Goal: Task Accomplishment & Management: Manage account settings

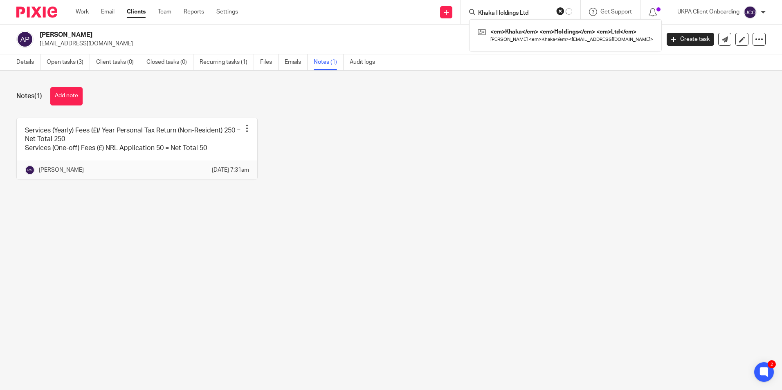
type input "Khaka Holdings Ltd"
click at [509, 38] on link at bounding box center [556, 35] width 152 height 19
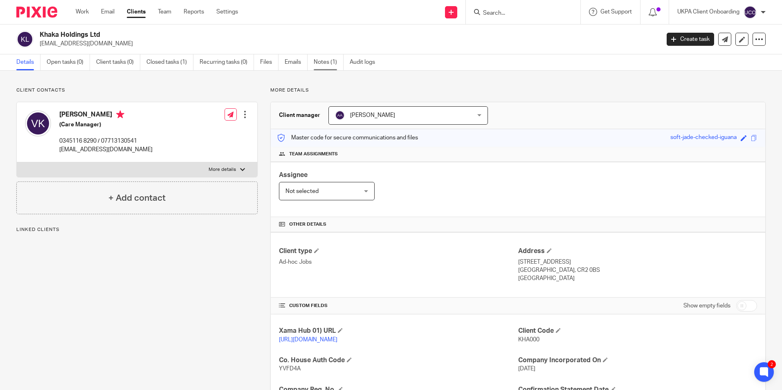
click at [320, 61] on link "Notes (1)" at bounding box center [329, 62] width 30 height 16
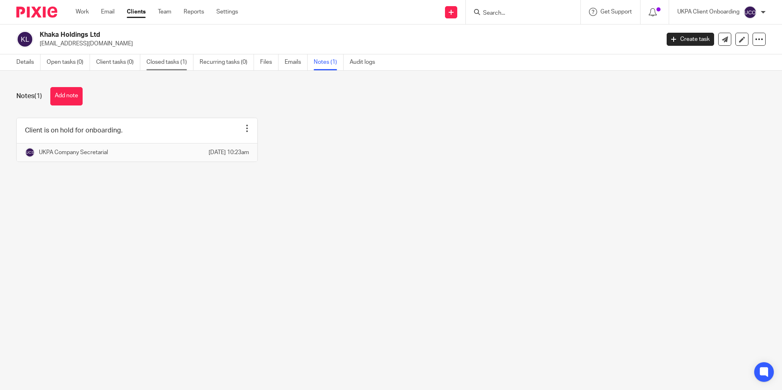
click at [163, 60] on link "Closed tasks (1)" at bounding box center [169, 62] width 47 height 16
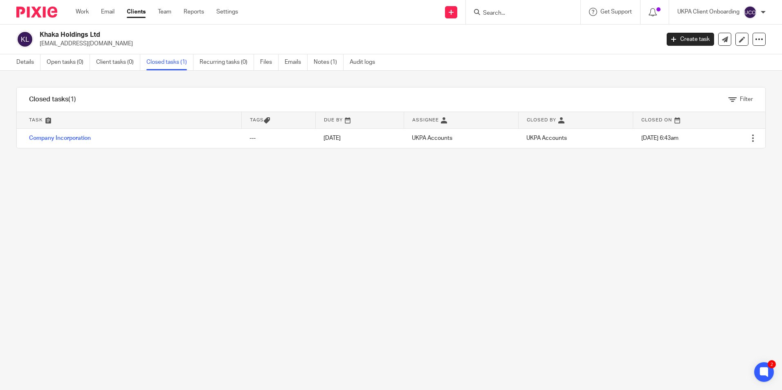
click at [96, 33] on h2 "Khaka Holdings Ltd" at bounding box center [285, 35] width 491 height 9
copy div "Khaka Holdings Ltd"
click at [520, 13] on input "Search" at bounding box center [519, 13] width 74 height 7
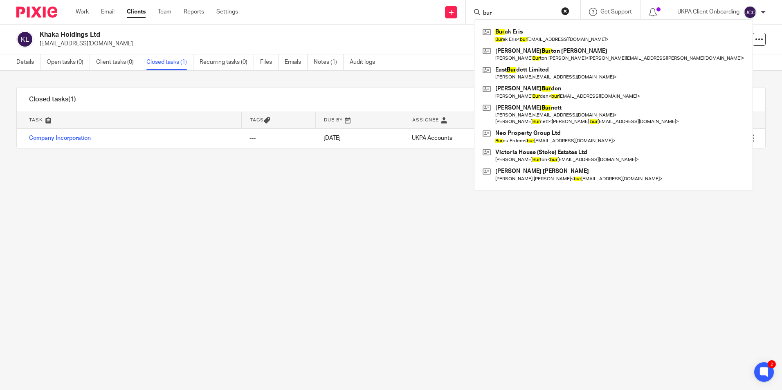
click at [513, 11] on input "bur" at bounding box center [519, 13] width 74 height 7
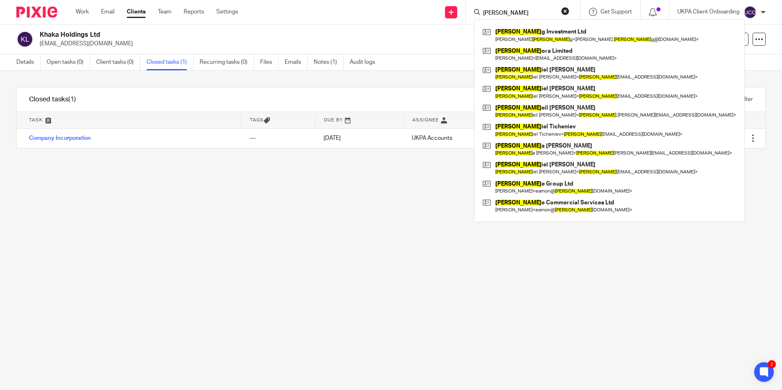
click at [524, 12] on input "dan" at bounding box center [519, 13] width 74 height 7
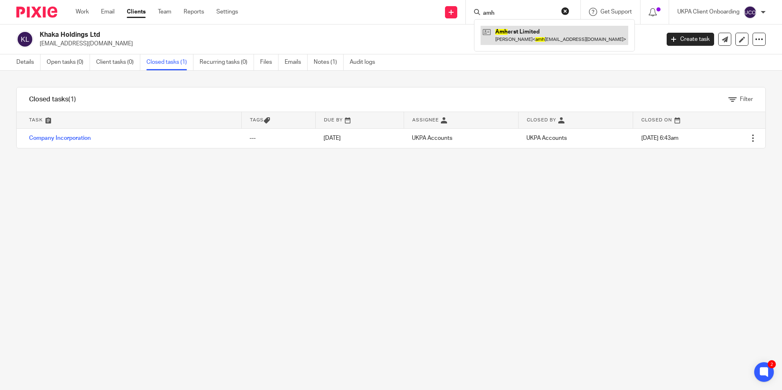
type input "amh"
click at [518, 42] on link at bounding box center [554, 35] width 148 height 19
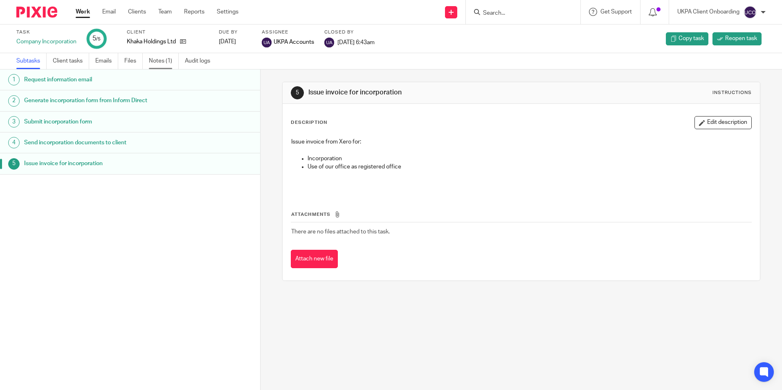
click at [161, 65] on link "Notes (1)" at bounding box center [164, 61] width 30 height 16
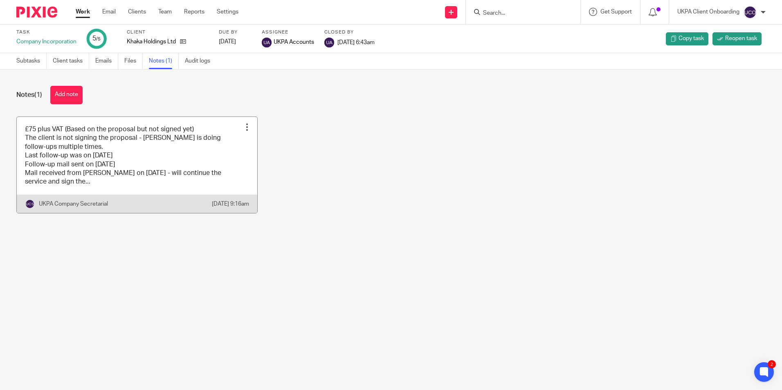
click at [205, 173] on link at bounding box center [137, 165] width 240 height 96
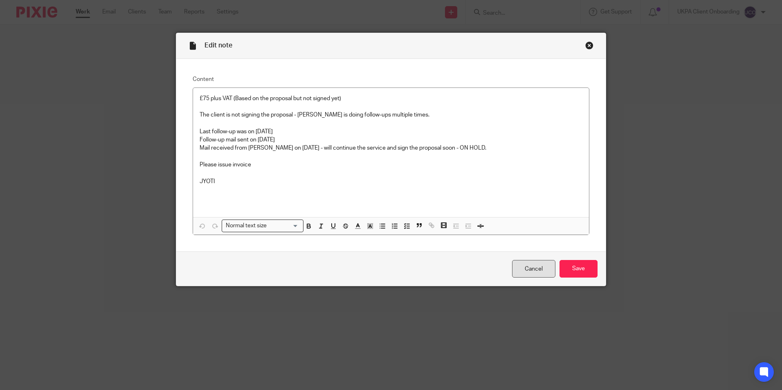
click at [530, 268] on link "Cancel" at bounding box center [533, 269] width 43 height 18
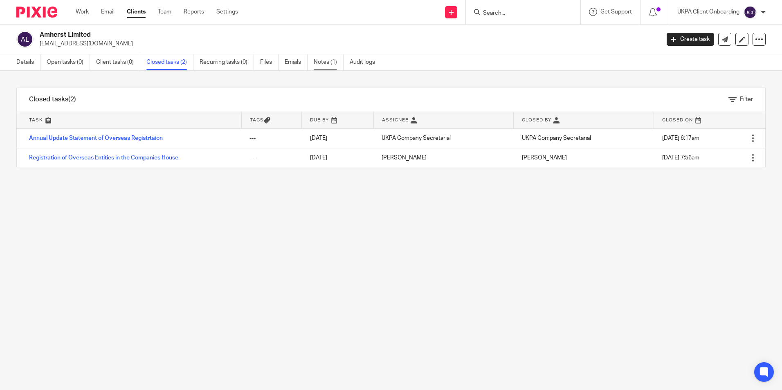
click at [325, 65] on link "Notes (1)" at bounding box center [329, 62] width 30 height 16
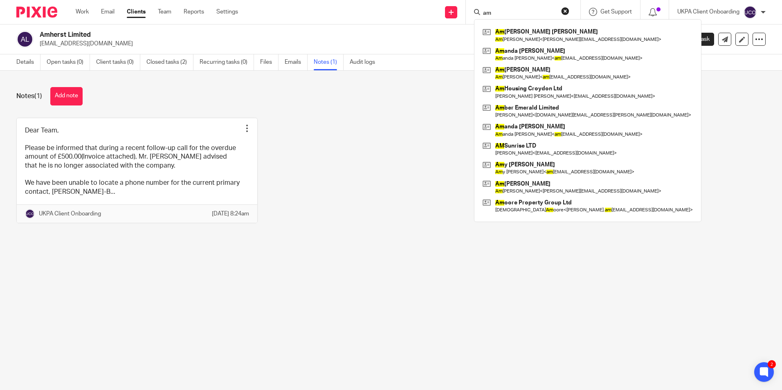
click at [509, 14] on input "am" at bounding box center [519, 13] width 74 height 7
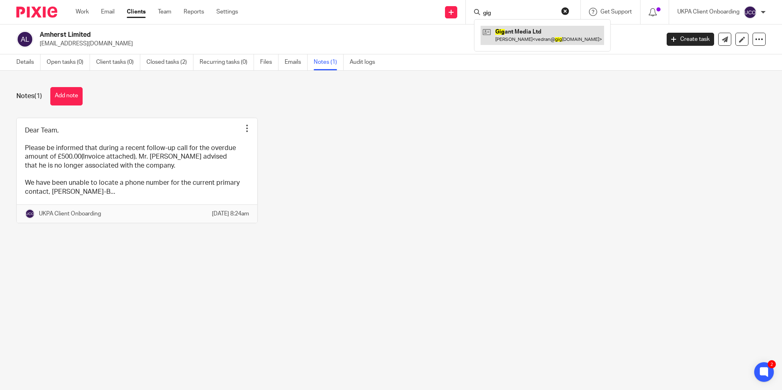
type input "gig"
drag, startPoint x: 510, startPoint y: 36, endPoint x: 538, endPoint y: 29, distance: 29.1
click at [510, 36] on link at bounding box center [541, 35] width 123 height 19
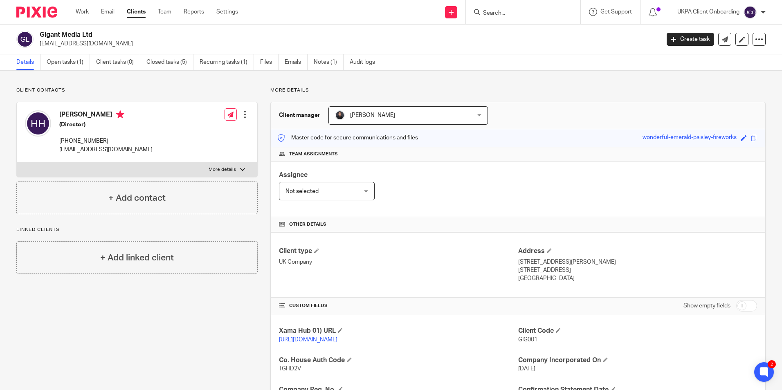
click at [503, 15] on input "Search" at bounding box center [519, 13] width 74 height 7
type input "h"
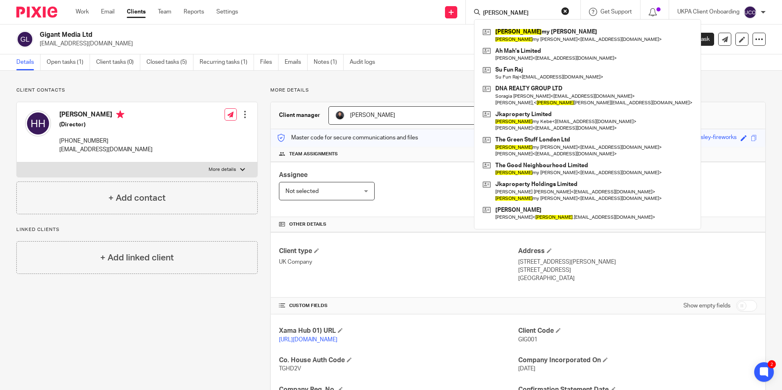
type input "[PERSON_NAME]"
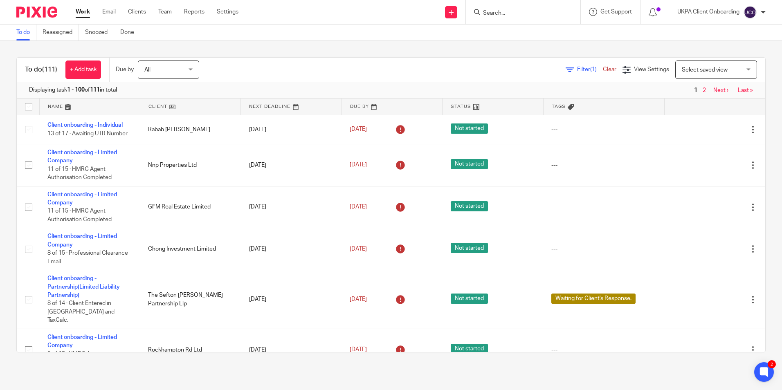
click at [760, 14] on div "UKPA Client Onboarding" at bounding box center [721, 12] width 88 height 13
click at [735, 57] on span "Logout" at bounding box center [727, 57] width 18 height 6
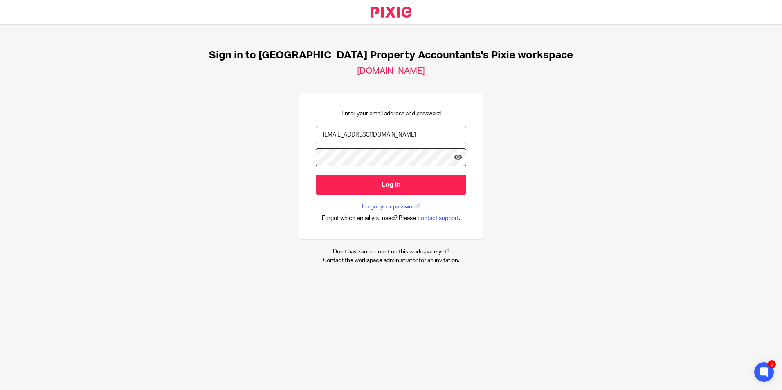
click at [0, 390] on div at bounding box center [0, 390] width 0 height 0
type input "[EMAIL_ADDRESS][DOMAIN_NAME]"
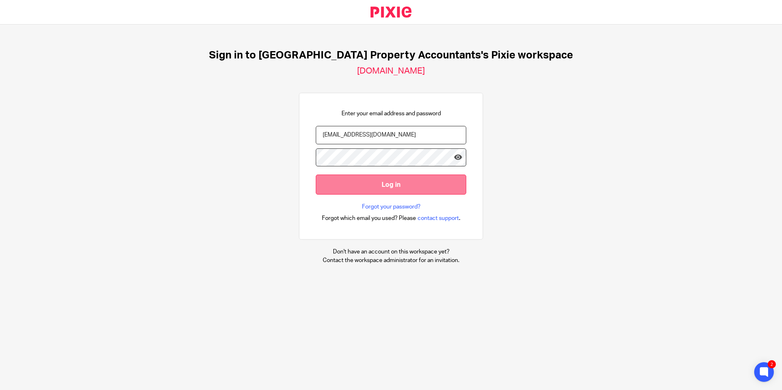
click at [400, 179] on input "Log in" at bounding box center [391, 185] width 150 height 20
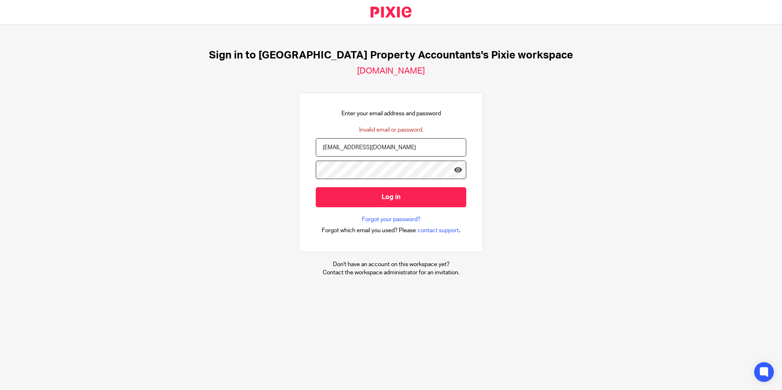
type input "[EMAIL_ADDRESS][DOMAIN_NAME]"
click at [420, 191] on input "Log in" at bounding box center [391, 197] width 150 height 20
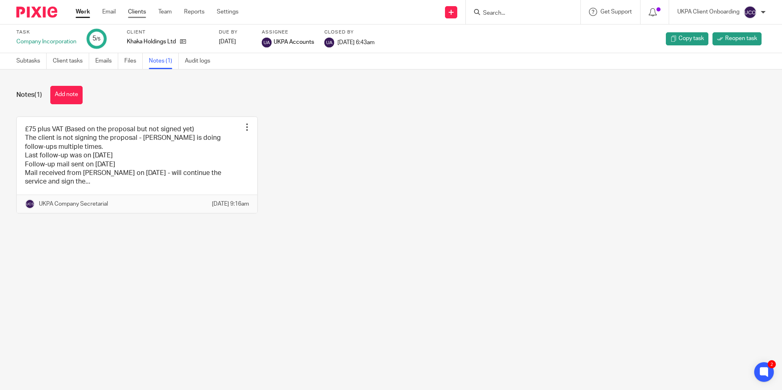
drag, startPoint x: 128, startPoint y: 11, endPoint x: 141, endPoint y: 11, distance: 13.5
click at [129, 11] on link "Clients" at bounding box center [137, 12] width 18 height 8
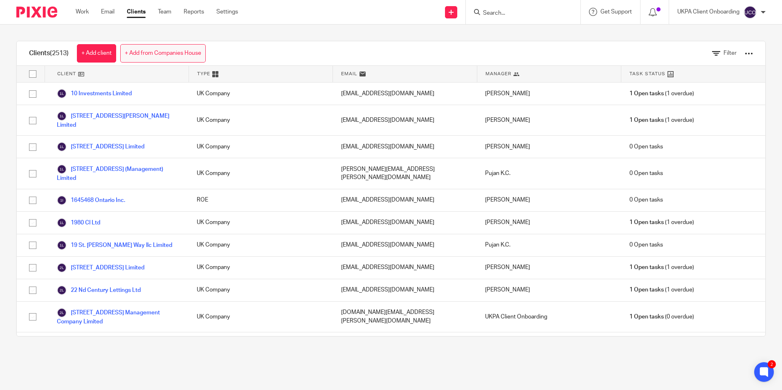
click at [179, 50] on link "+ Add from Companies House" at bounding box center [162, 53] width 85 height 18
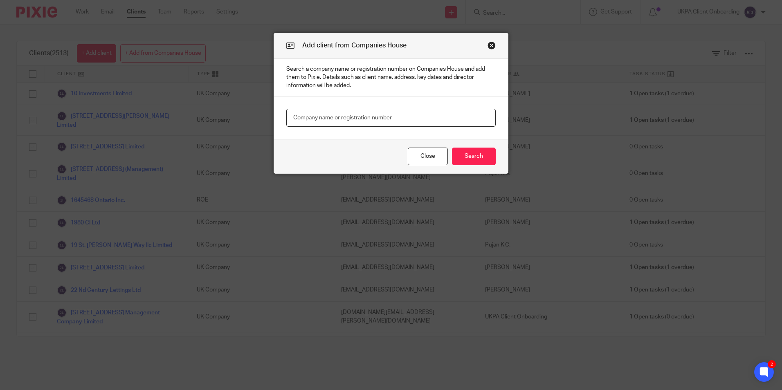
click at [321, 119] on input "text" at bounding box center [390, 118] width 209 height 18
click at [305, 117] on input "text" at bounding box center [390, 118] width 209 height 18
paste input "15937254"
type input "15937254"
click at [465, 156] on button "Search" at bounding box center [474, 157] width 44 height 18
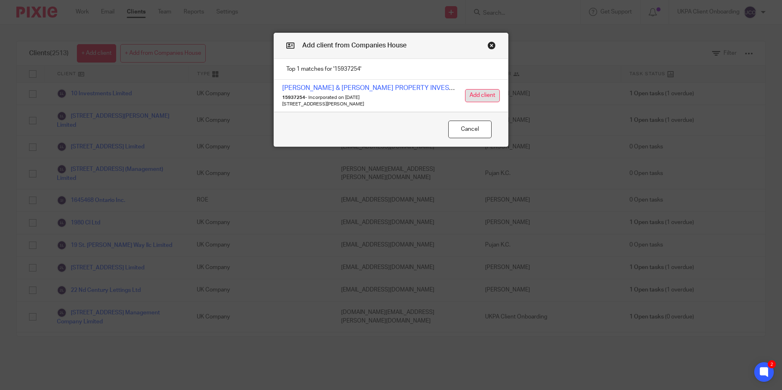
click at [471, 97] on button "Add client" at bounding box center [482, 95] width 35 height 13
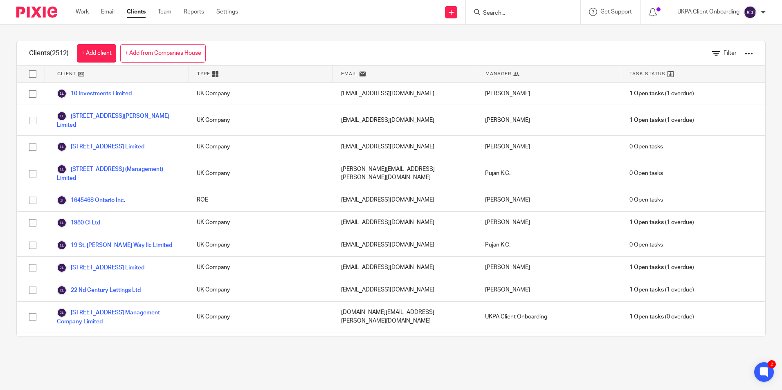
click at [191, 52] on link "+ Add from Companies House" at bounding box center [162, 53] width 85 height 18
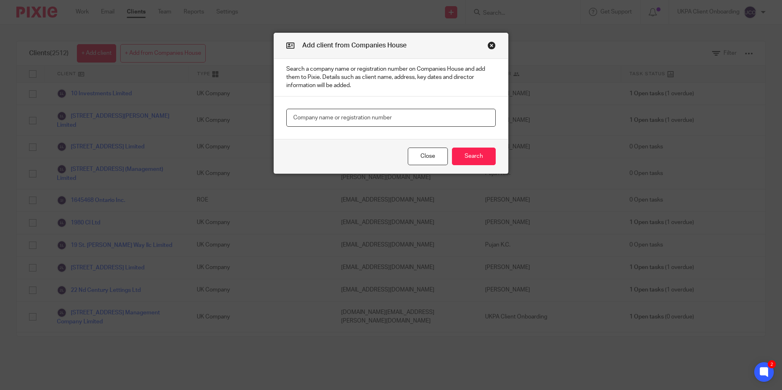
click at [354, 122] on input "text" at bounding box center [390, 118] width 209 height 18
paste input "15937254"
type input "15937254"
click at [474, 160] on button "Search" at bounding box center [474, 157] width 44 height 18
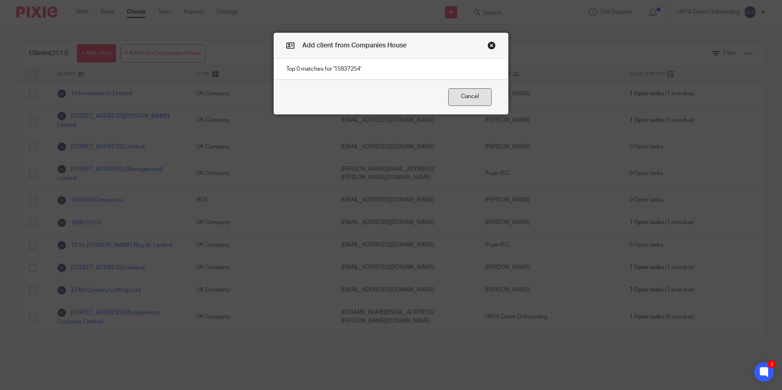
click at [466, 92] on button "Cancel" at bounding box center [469, 97] width 43 height 18
drag, startPoint x: 338, startPoint y: 70, endPoint x: 383, endPoint y: 74, distance: 44.3
click at [338, 70] on p "Top 0 matches for '15937254'" at bounding box center [391, 69] width 234 height 21
click at [465, 95] on button "Cancel" at bounding box center [469, 97] width 43 height 18
click at [488, 45] on button "Close modal" at bounding box center [491, 45] width 8 height 8
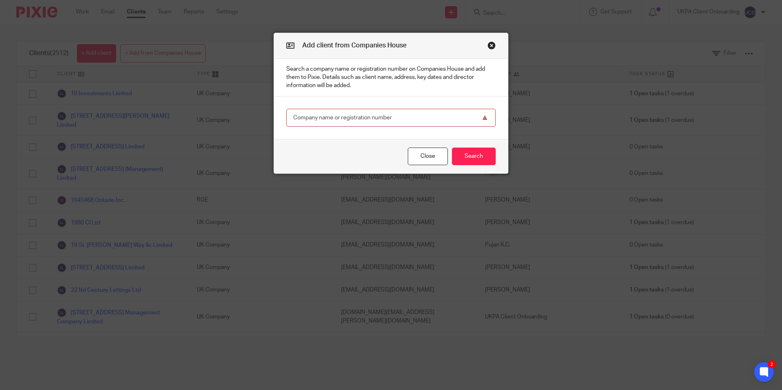
click at [335, 122] on input "text" at bounding box center [390, 118] width 209 height 18
paste input "FRANK & ELLY PROPERTY INVESTMENTS LTD"
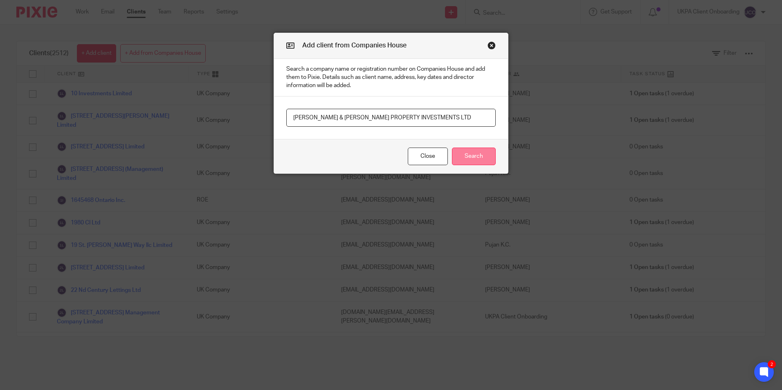
type input "FRANK & ELLY PROPERTY INVESTMENTS LTD"
click at [461, 155] on button "Search" at bounding box center [474, 157] width 44 height 18
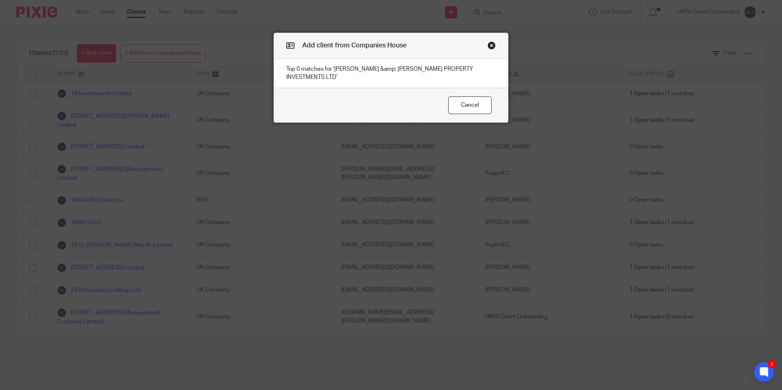
click at [487, 47] on button "Close modal" at bounding box center [491, 45] width 8 height 8
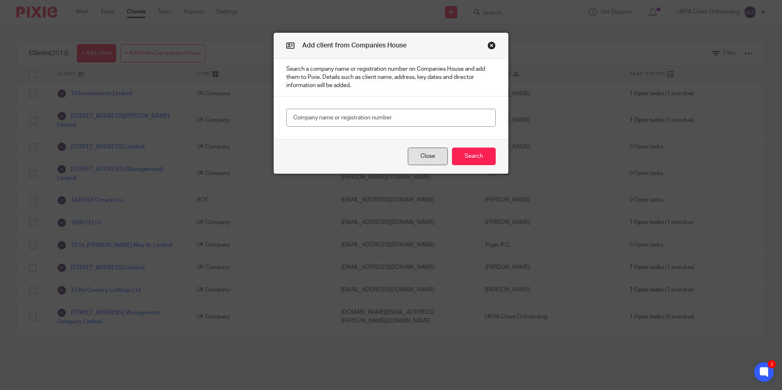
click at [438, 153] on button "Close" at bounding box center [428, 157] width 40 height 18
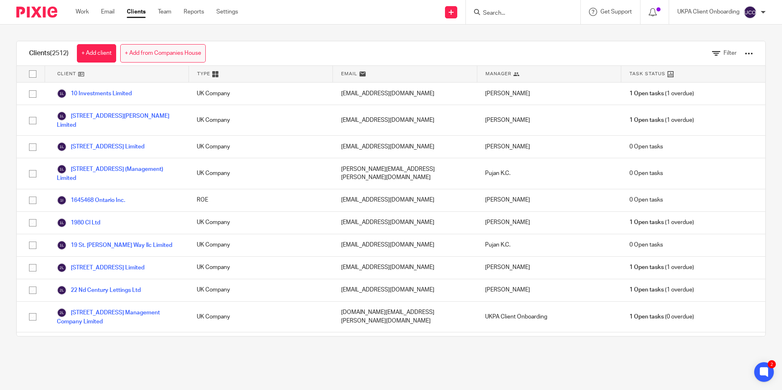
drag, startPoint x: 106, startPoint y: 55, endPoint x: 146, endPoint y: 57, distance: 39.7
click at [106, 55] on link "+ Add client" at bounding box center [96, 53] width 39 height 18
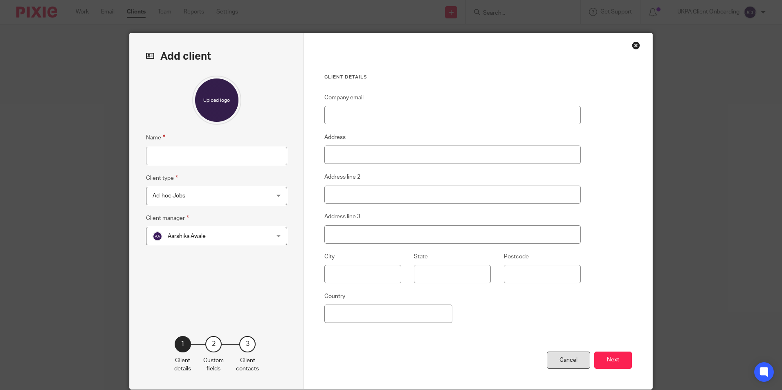
click at [569, 356] on div "Cancel" at bounding box center [568, 361] width 43 height 18
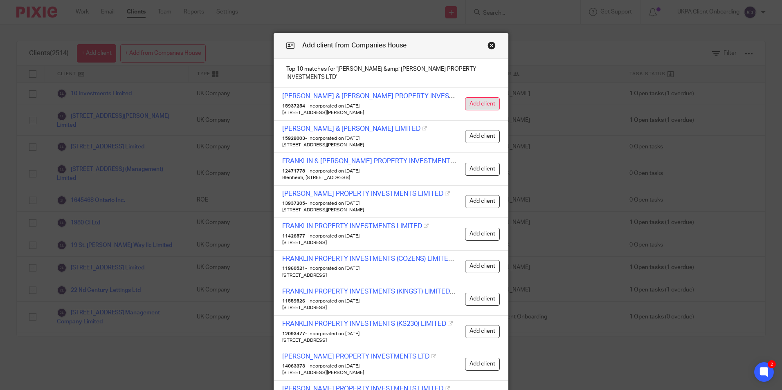
click at [472, 97] on button "Add client" at bounding box center [482, 103] width 35 height 13
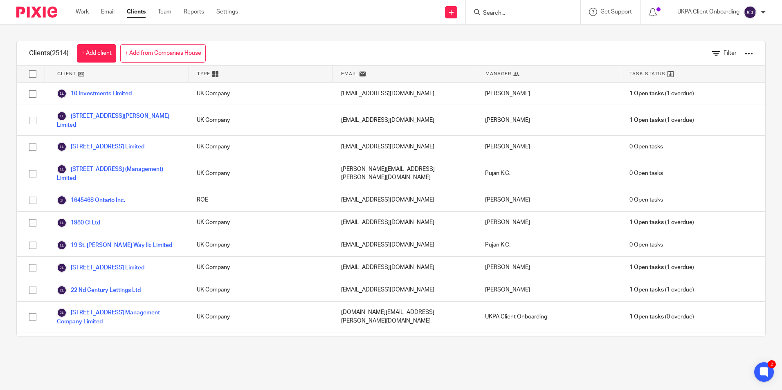
click at [510, 15] on input "Search" at bounding box center [519, 13] width 74 height 7
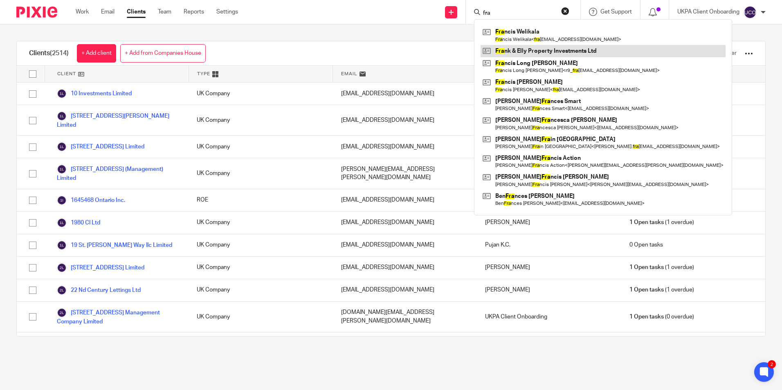
type input "fra"
click at [516, 51] on link at bounding box center [602, 51] width 245 height 12
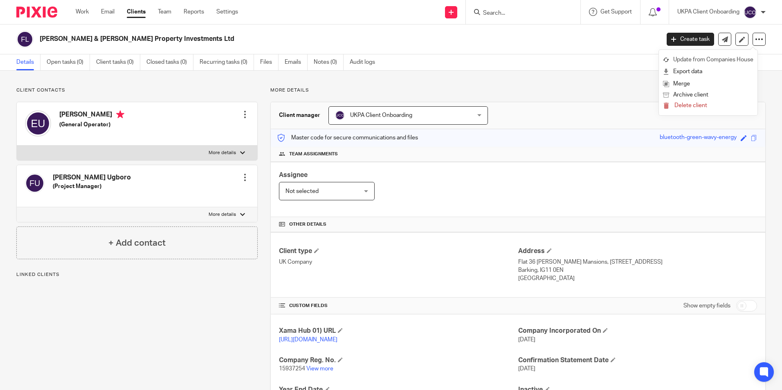
click at [686, 61] on link "Update from Companies House" at bounding box center [708, 60] width 90 height 12
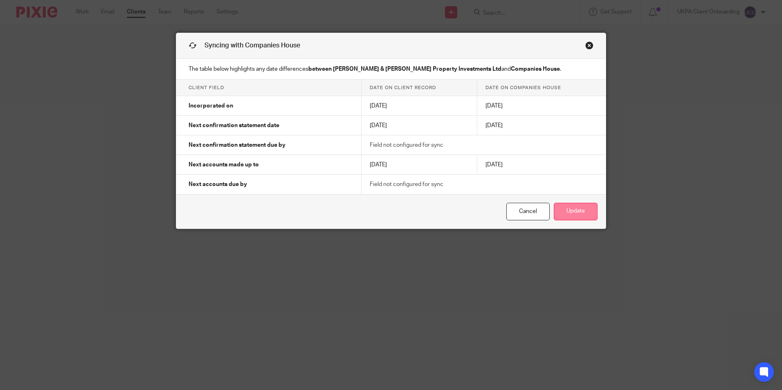
click at [564, 209] on button "Update" at bounding box center [576, 212] width 44 height 18
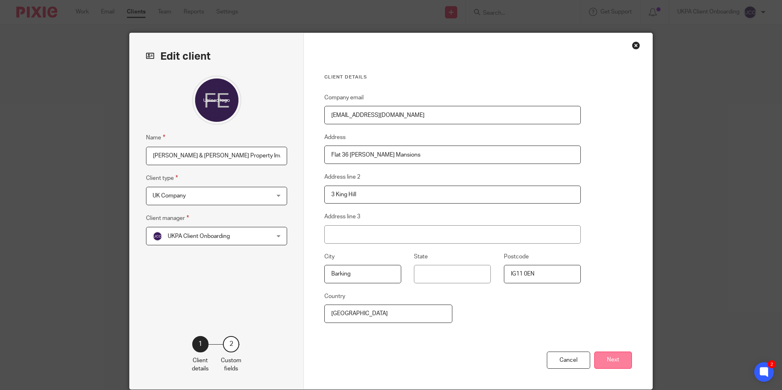
type input "[EMAIL_ADDRESS][DOMAIN_NAME]"
click at [608, 354] on button "Next" at bounding box center [613, 361] width 38 height 18
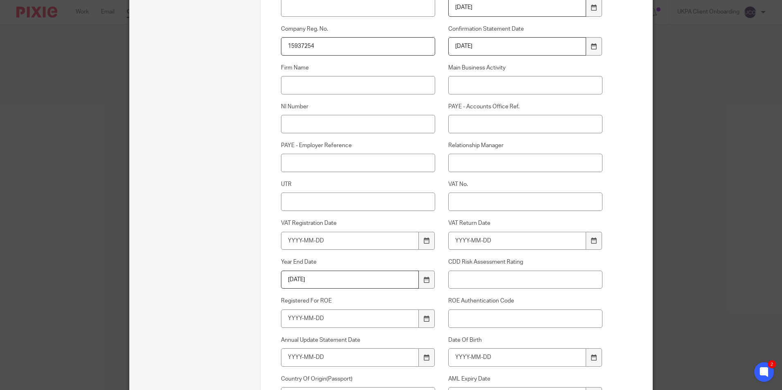
scroll to position [164, 0]
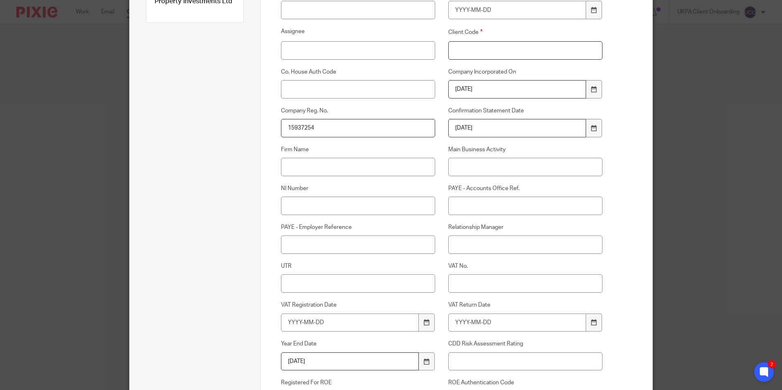
click at [469, 52] on input "Client Code" at bounding box center [525, 50] width 155 height 18
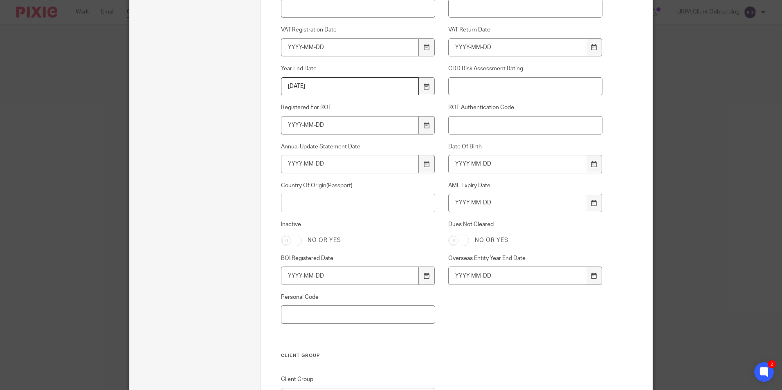
scroll to position [491, 0]
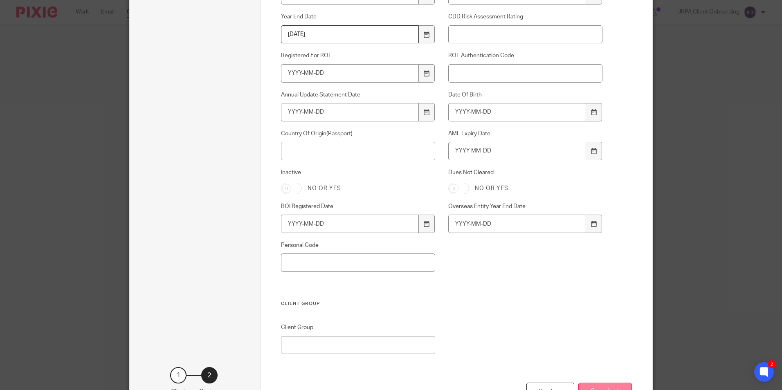
type input "00"
click at [601, 385] on button "Save client" at bounding box center [605, 392] width 54 height 18
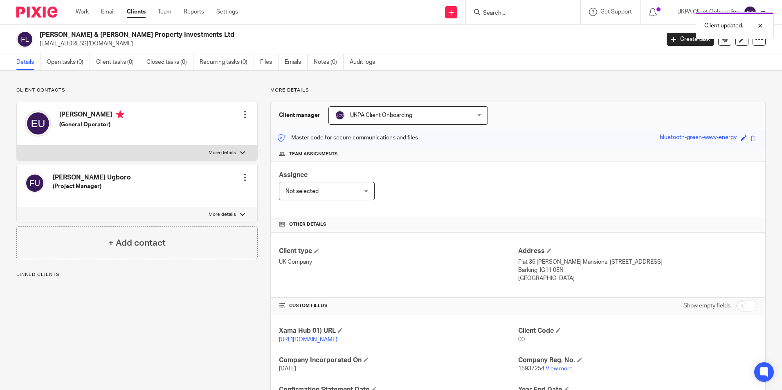
click at [92, 45] on p "[EMAIL_ADDRESS][DOMAIN_NAME]" at bounding box center [347, 44] width 614 height 8
drag, startPoint x: 74, startPoint y: 65, endPoint x: 67, endPoint y: 69, distance: 7.9
click at [74, 65] on link "Open tasks (0)" at bounding box center [68, 62] width 43 height 16
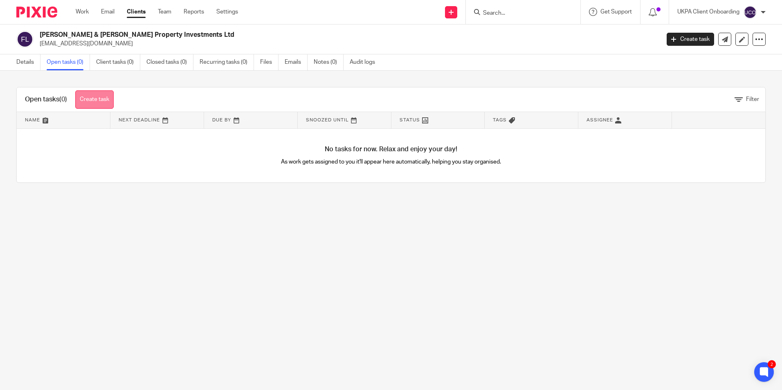
drag, startPoint x: 102, startPoint y: 105, endPoint x: 119, endPoint y: 110, distance: 18.0
click at [102, 105] on link "Create task" at bounding box center [94, 99] width 38 height 18
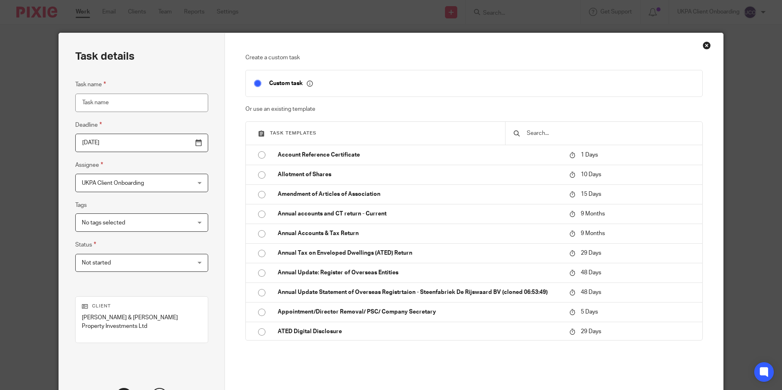
click at [537, 134] on input "text" at bounding box center [610, 133] width 168 height 9
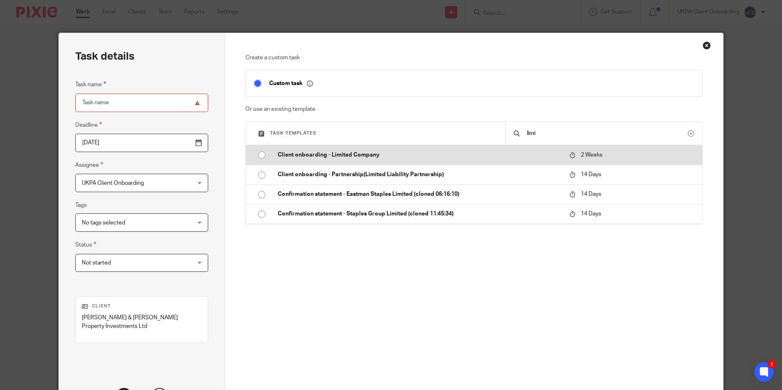
type input "limi"
click at [337, 151] on p "Client onboarding - Limited Company" at bounding box center [419, 155] width 283 height 8
type input "[DATE]"
type input "Client onboarding - Limited Company"
checkbox input "false"
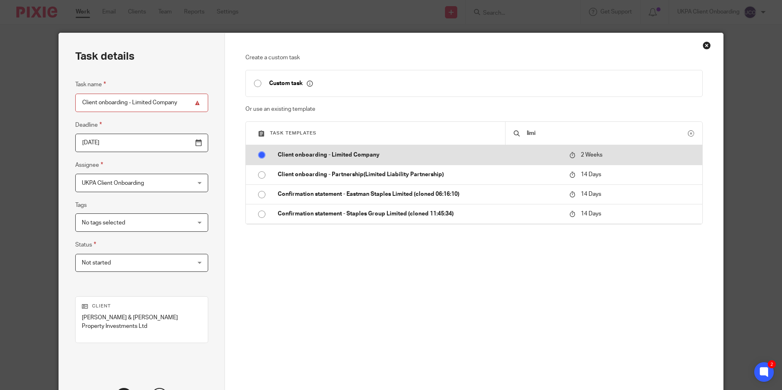
radio input "true"
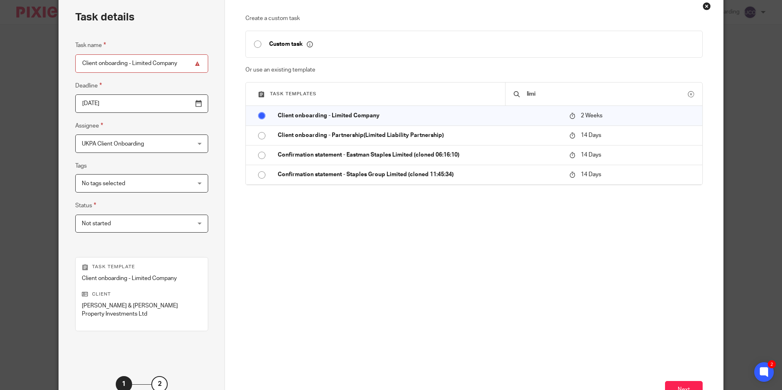
scroll to position [93, 0]
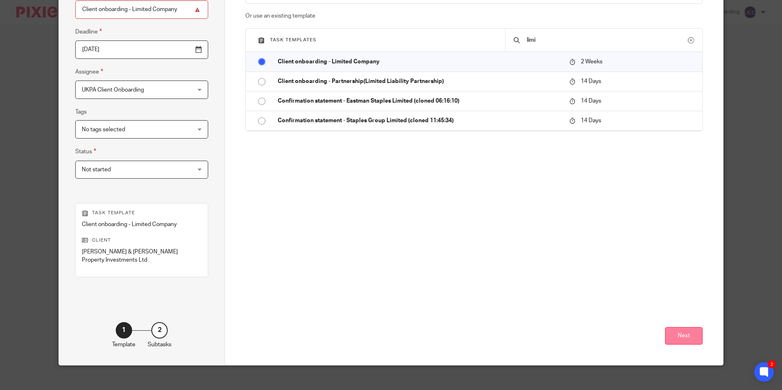
click at [697, 327] on button "Next" at bounding box center [684, 336] width 38 height 18
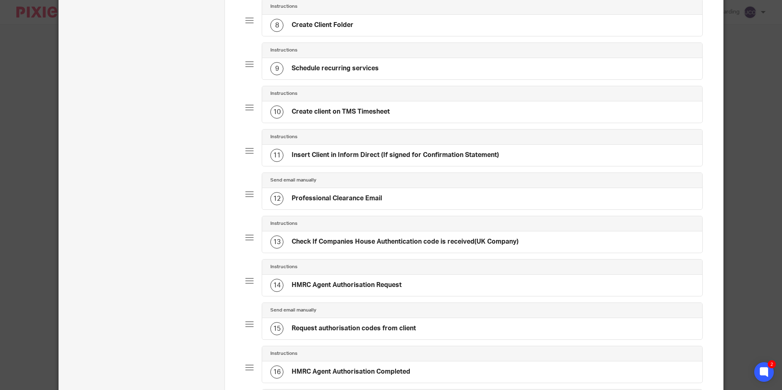
scroll to position [625, 0]
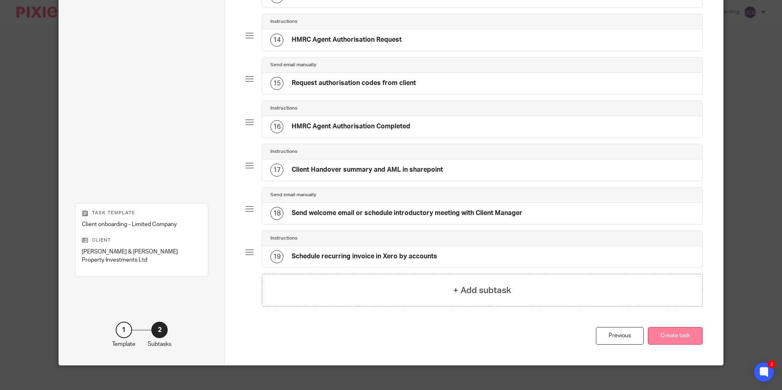
click at [675, 335] on button "Create task" at bounding box center [675, 336] width 55 height 18
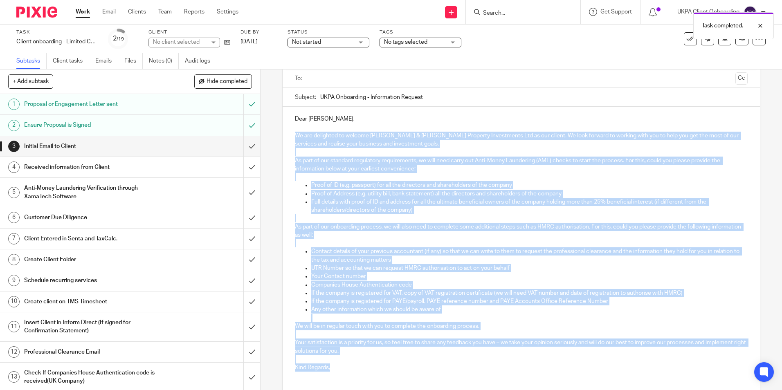
scroll to position [117, 0]
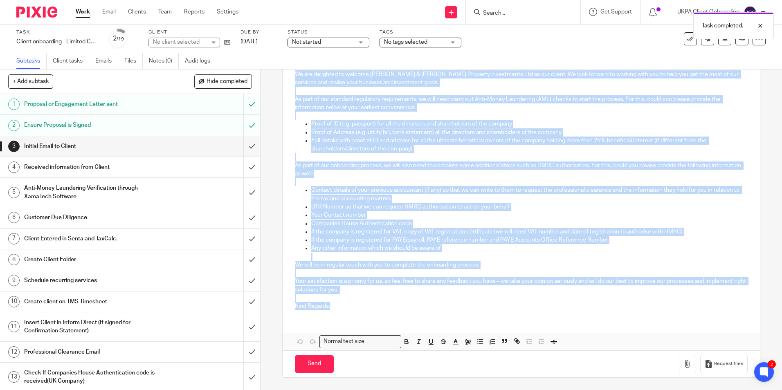
drag, startPoint x: 291, startPoint y: 192, endPoint x: 399, endPoint y: 312, distance: 161.2
click at [399, 312] on div "Dear [PERSON_NAME], We are delighted to welcome [PERSON_NAME] & [PERSON_NAME] P…" at bounding box center [520, 180] width 477 height 271
copy div "We are delighted to welcome Frank & Elly Property Investments Ltd as our client…"
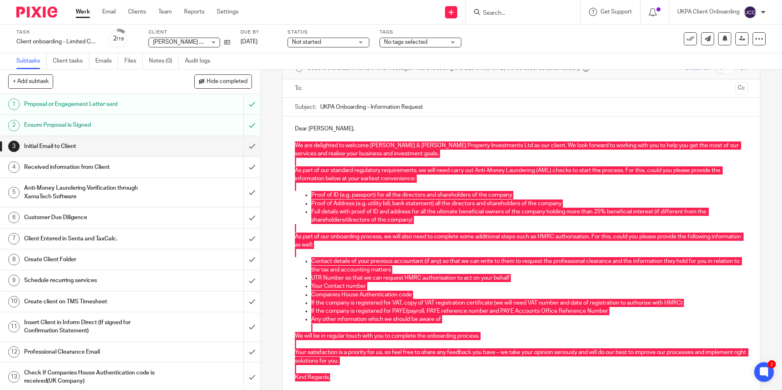
scroll to position [0, 0]
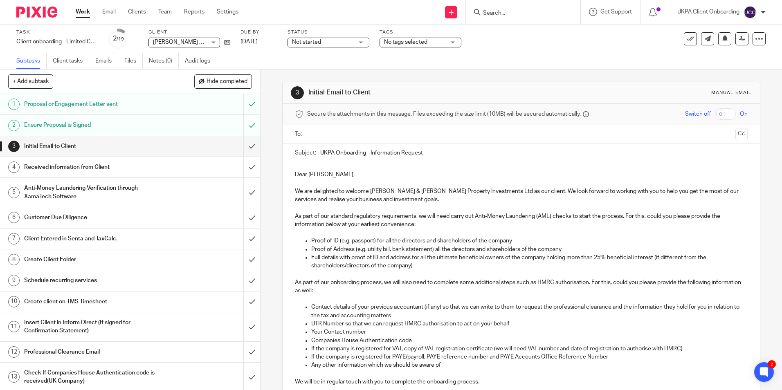
click at [368, 152] on input "UKPA Onboarding - Information Request" at bounding box center [533, 152] width 427 height 18
click at [240, 144] on input "submit" at bounding box center [130, 146] width 260 height 20
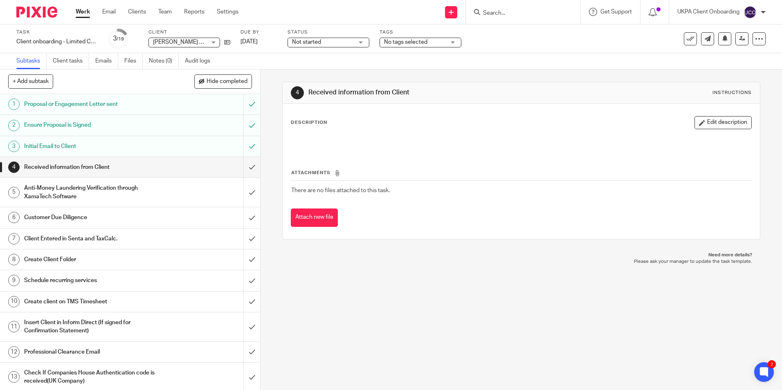
click at [510, 13] on input "Search" at bounding box center [519, 13] width 74 height 7
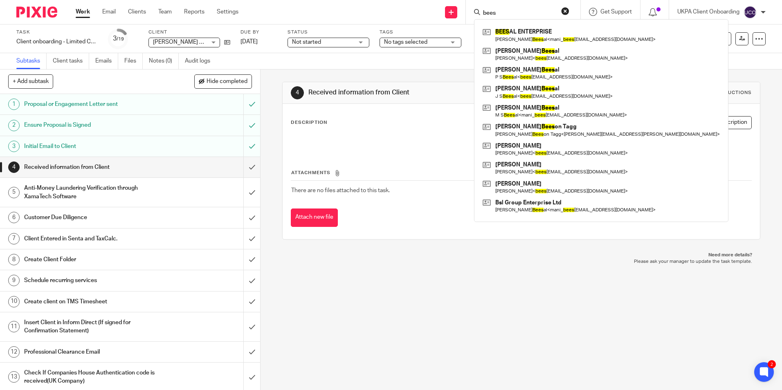
type input "bees"
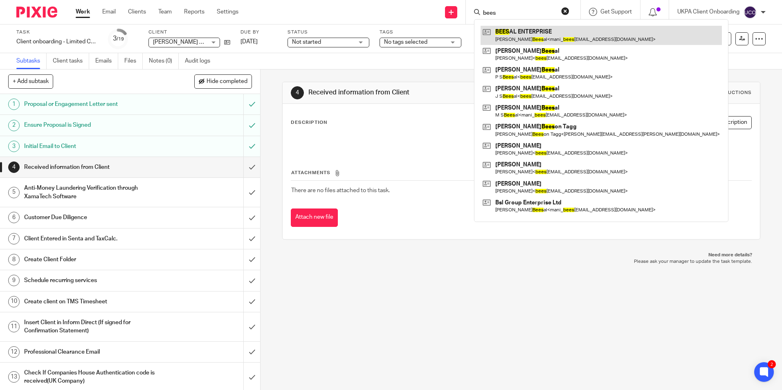
click at [502, 30] on link at bounding box center [600, 35] width 241 height 19
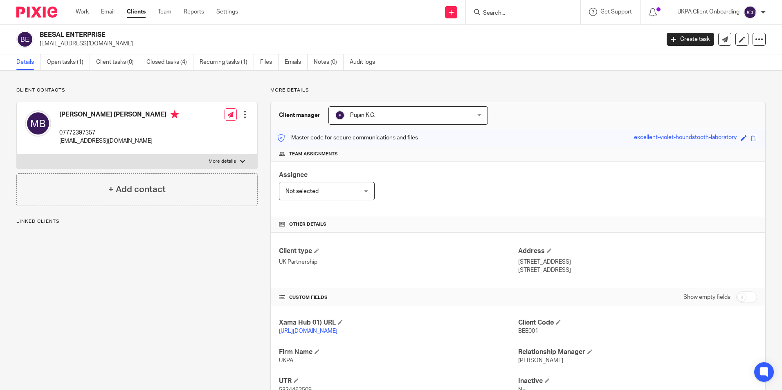
click at [80, 60] on link "Open tasks (1)" at bounding box center [68, 62] width 43 height 16
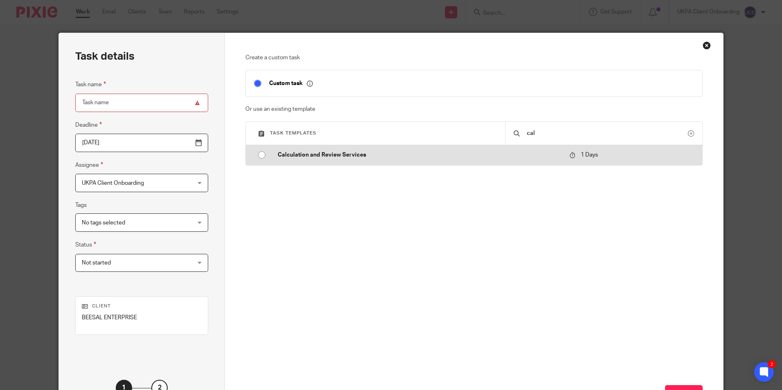
type input "cal"
click at [291, 155] on p "Calculation and Review Services" at bounding box center [419, 155] width 283 height 8
type input "2025-09-17"
type input "Calculation and Review Services"
checkbox input "false"
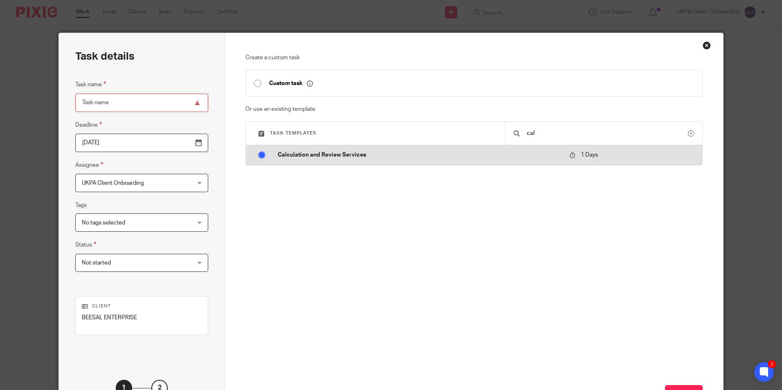
radio input "true"
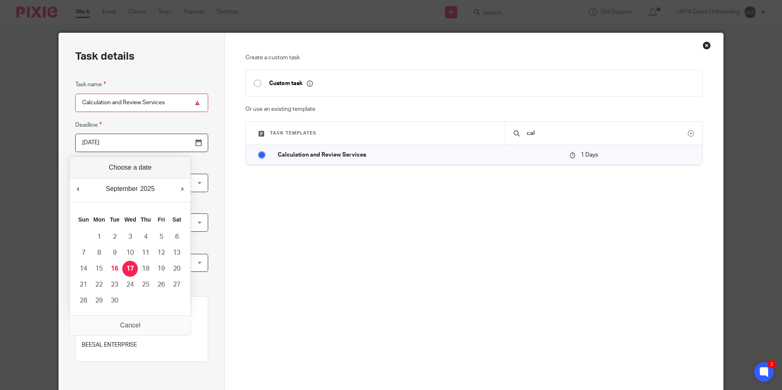
drag, startPoint x: 170, startPoint y: 145, endPoint x: 165, endPoint y: 175, distance: 31.0
click at [170, 145] on input "2025-09-17" at bounding box center [141, 143] width 133 height 18
type input "2025-09-30"
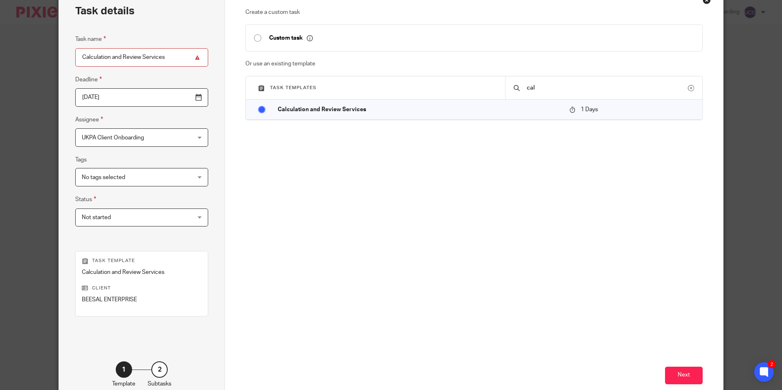
scroll to position [93, 0]
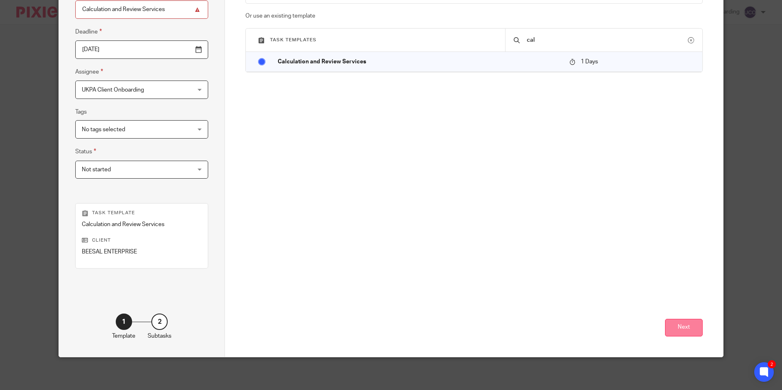
click at [677, 327] on button "Next" at bounding box center [684, 328] width 38 height 18
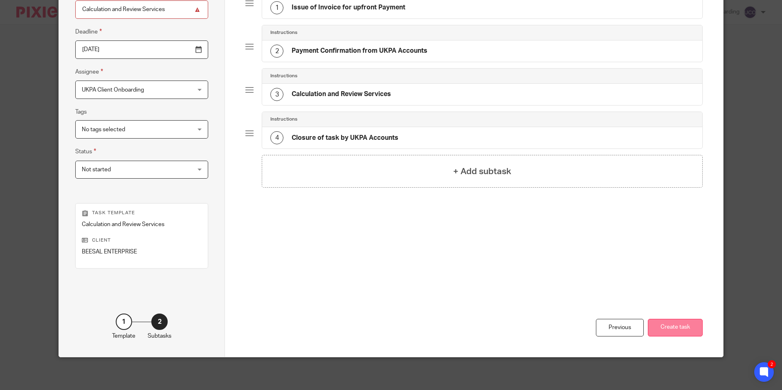
click at [682, 322] on button "Create task" at bounding box center [675, 328] width 55 height 18
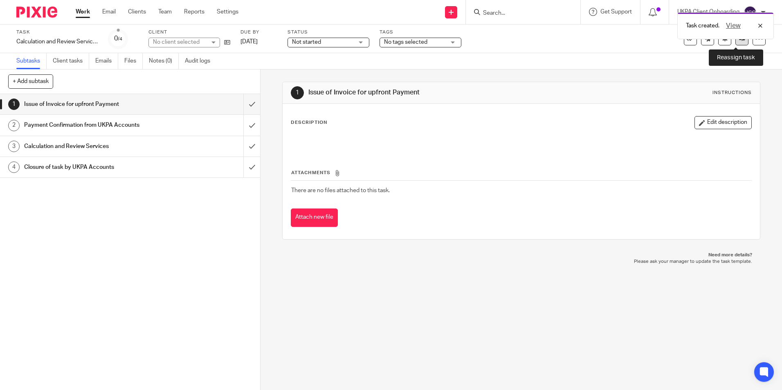
click at [735, 42] on link at bounding box center [741, 38] width 13 height 13
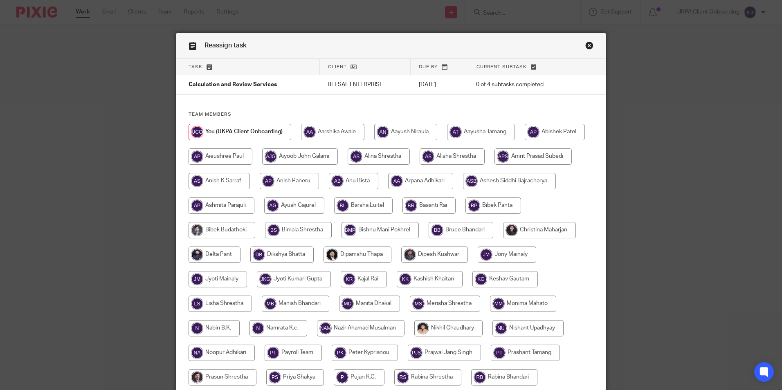
scroll to position [204, 0]
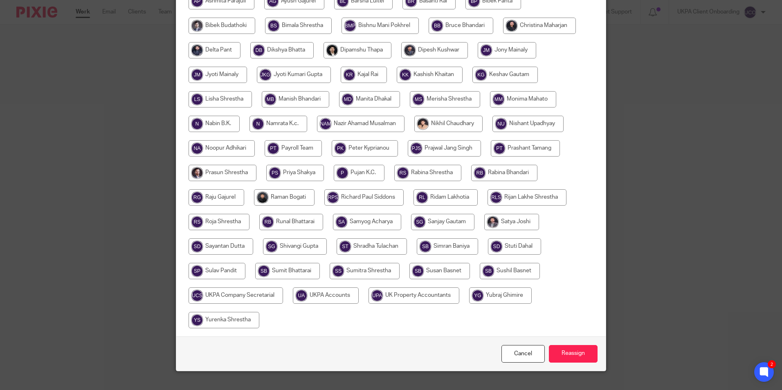
click at [283, 295] on input "radio" at bounding box center [235, 295] width 94 height 16
radio input "true"
click at [470, 269] on input "radio" at bounding box center [439, 271] width 61 height 16
radio input "true"
click at [567, 349] on input "Reassign" at bounding box center [573, 354] width 49 height 18
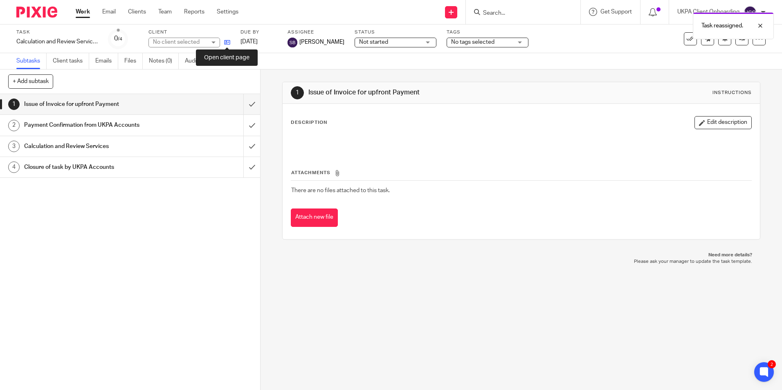
click at [224, 43] on icon at bounding box center [227, 42] width 6 height 6
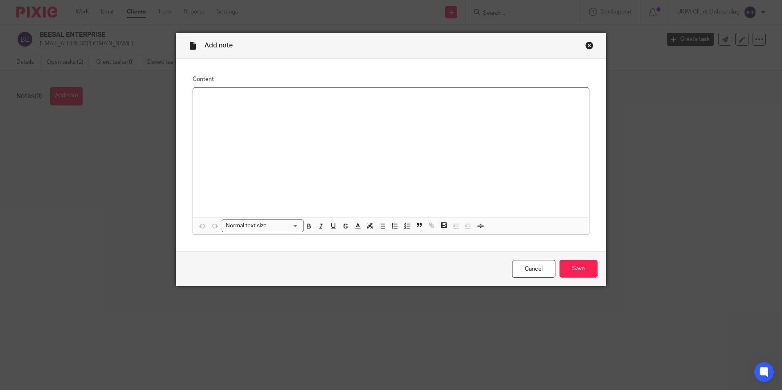
click at [281, 97] on p at bounding box center [390, 98] width 383 height 8
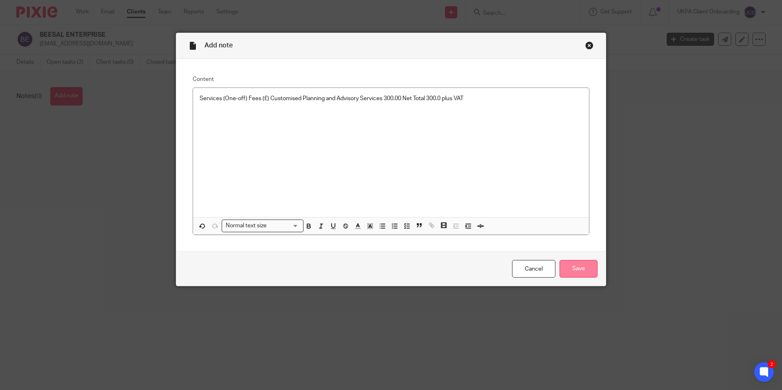
click at [572, 270] on input "Save" at bounding box center [578, 269] width 38 height 18
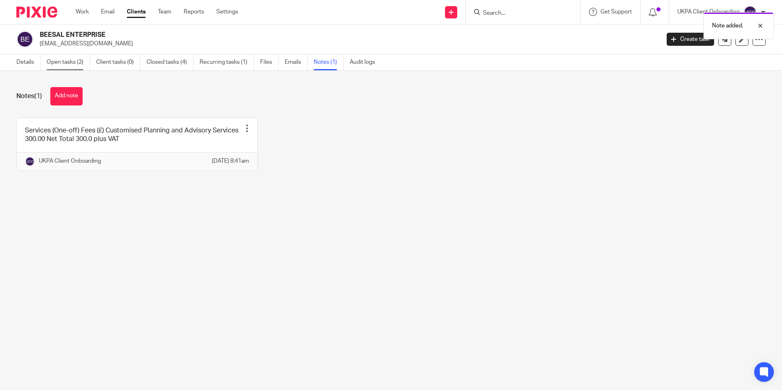
click at [75, 61] on link "Open tasks (2)" at bounding box center [68, 62] width 43 height 16
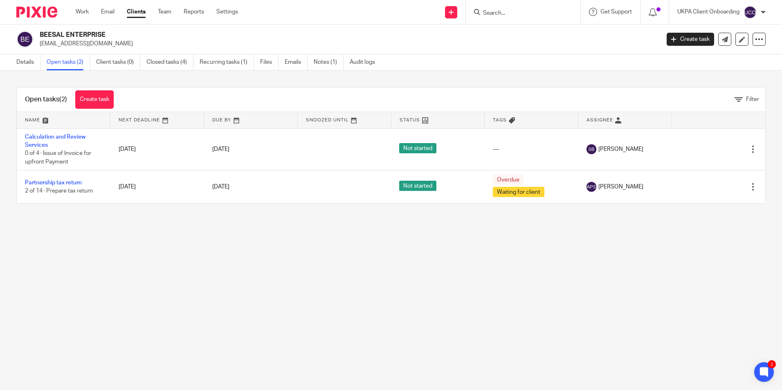
click at [74, 36] on h2 "BEESAL ENTERPRISE" at bounding box center [285, 35] width 491 height 9
copy div "BEESAL ENTERPRISE"
click at [329, 65] on link "Notes (1)" at bounding box center [329, 62] width 30 height 16
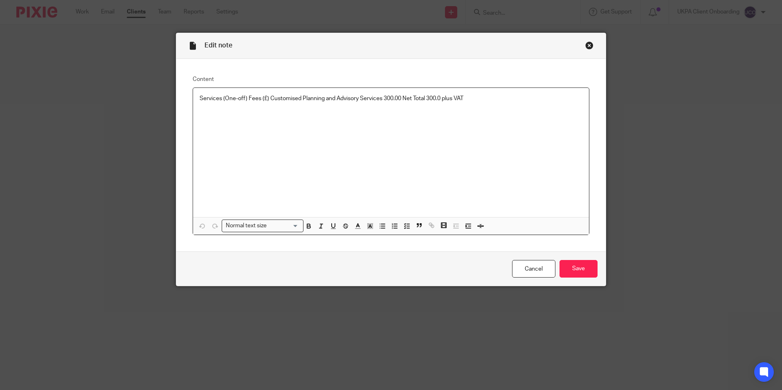
click at [201, 101] on p "Services (One-off) Fees (£) Customised Planning and Advisory Services 300.00 Ne…" at bounding box center [390, 98] width 383 height 8
click at [211, 117] on div "Services (One-off) Fees (£) Customised Planning and Advisory Services 300.00 Ne…" at bounding box center [391, 152] width 396 height 129
click at [195, 107] on div "Services (One-off) Fees (£) Customised Planning and Advisory Services 300.00 Ne…" at bounding box center [391, 152] width 396 height 129
drag, startPoint x: 194, startPoint y: 106, endPoint x: 323, endPoint y: 109, distance: 129.2
click at [323, 109] on div "Services (One-off) Fees (£) Customised Planning and Advisory Services 300.00 Ne…" at bounding box center [391, 152] width 396 height 129
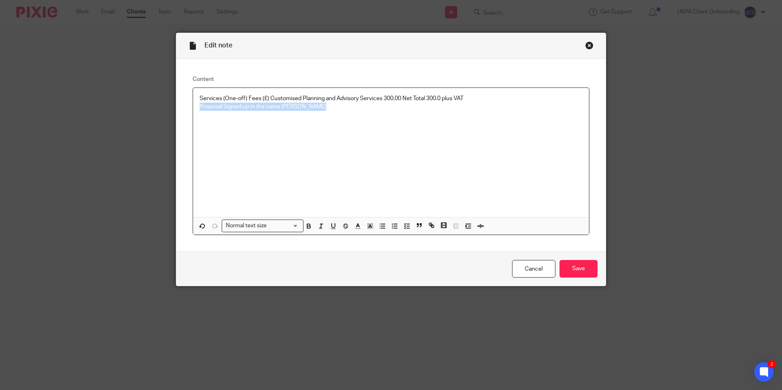
copy p "Proposal Signed up in the name Manvir Beesal"
click at [568, 267] on input "Save" at bounding box center [578, 269] width 38 height 18
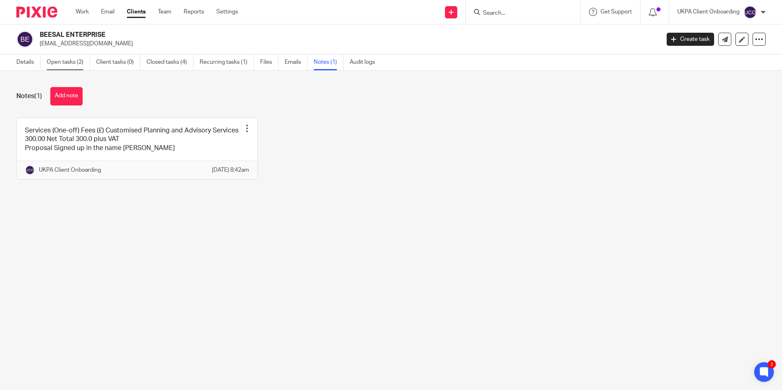
click at [72, 67] on link "Open tasks (2)" at bounding box center [68, 62] width 43 height 16
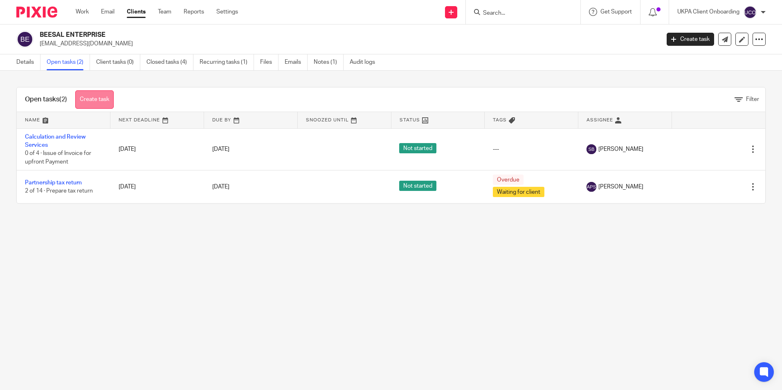
drag, startPoint x: 0, startPoint y: 0, endPoint x: 96, endPoint y: 102, distance: 140.0
click at [96, 102] on link "Create task" at bounding box center [94, 99] width 38 height 18
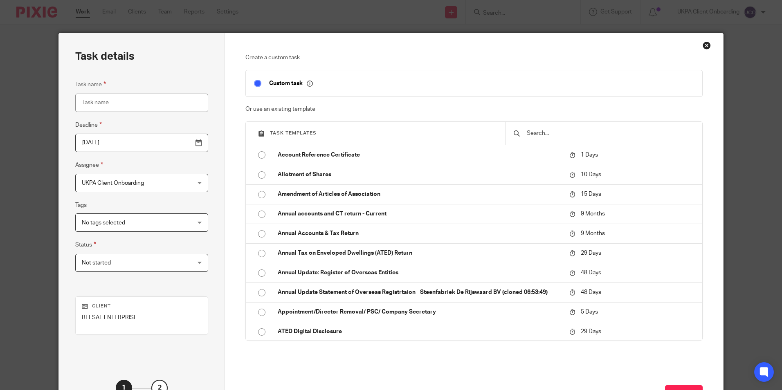
click at [543, 134] on input "text" at bounding box center [610, 133] width 168 height 9
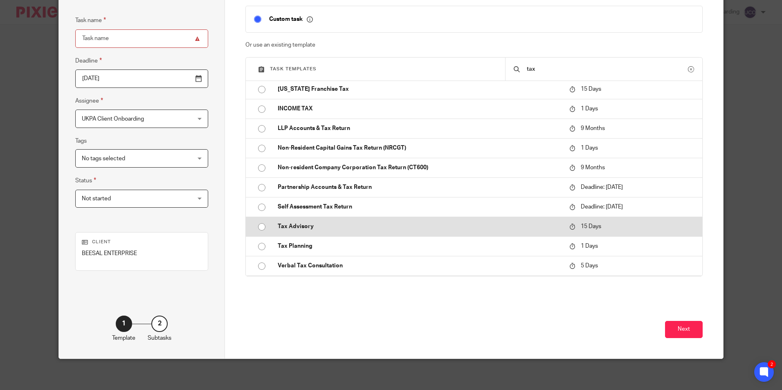
scroll to position [66, 0]
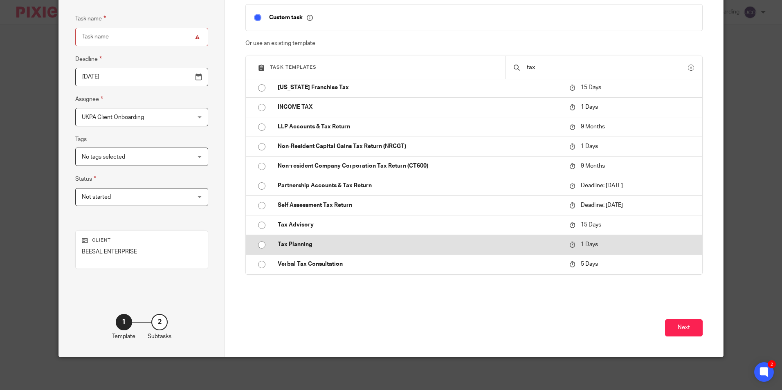
type input "tax"
click at [307, 249] on td "Tax Planning" at bounding box center [417, 245] width 296 height 20
type input "2025-09-17"
type input "Tax Planning"
checkbox input "false"
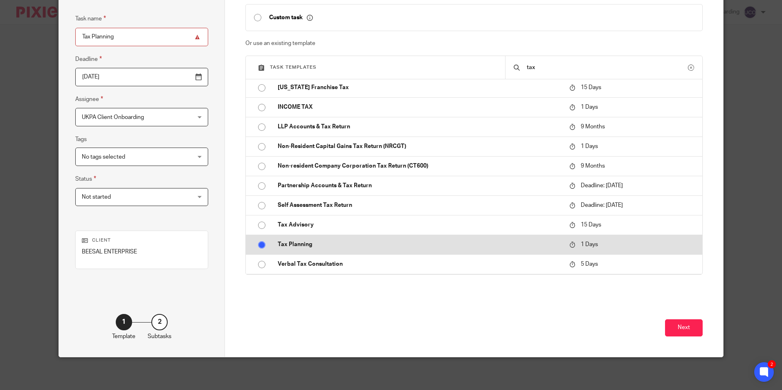
radio input "true"
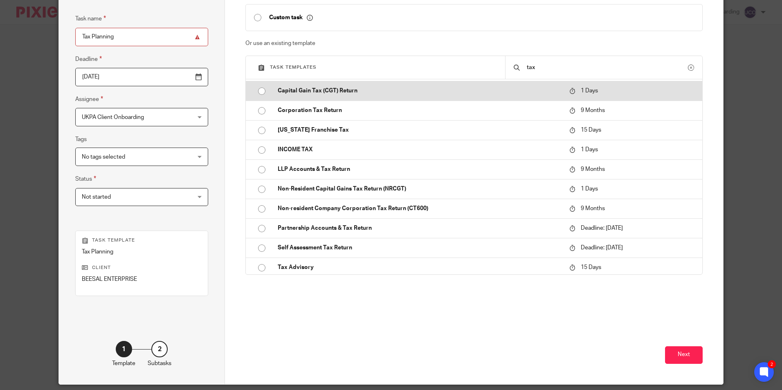
scroll to position [0, 0]
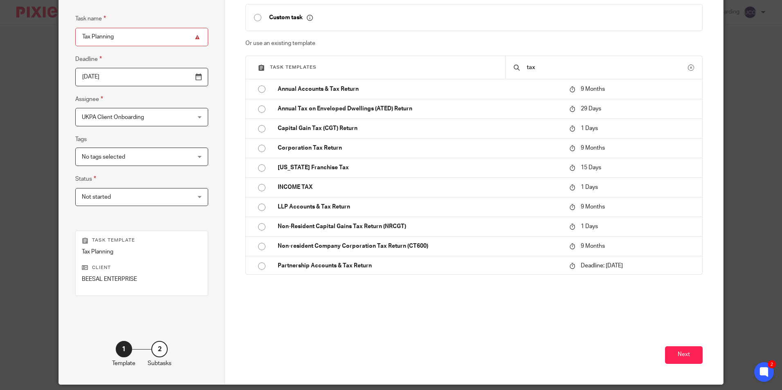
click at [143, 31] on input "Tax Planning" at bounding box center [141, 37] width 133 height 18
click at [143, 34] on input "Tax Planning" at bounding box center [141, 37] width 133 height 18
paste input "Customised Planning and Advisory Services"
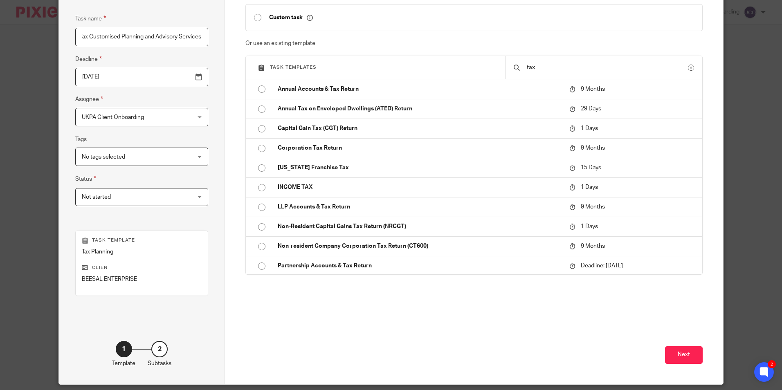
click at [126, 41] on input "Tax Customised Planning and Advisory Services" at bounding box center [141, 37] width 133 height 18
click at [120, 38] on input "Tax Customised Planning and Advisory Services" at bounding box center [141, 37] width 133 height 18
paste input "text"
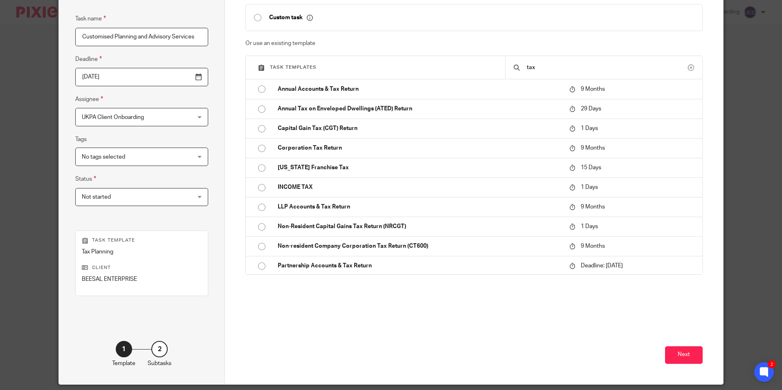
scroll to position [0, 11]
click at [137, 36] on input "Customised Planning and Advisory Services" at bounding box center [141, 37] width 133 height 18
type input "Customised Planning and Advisory Services"
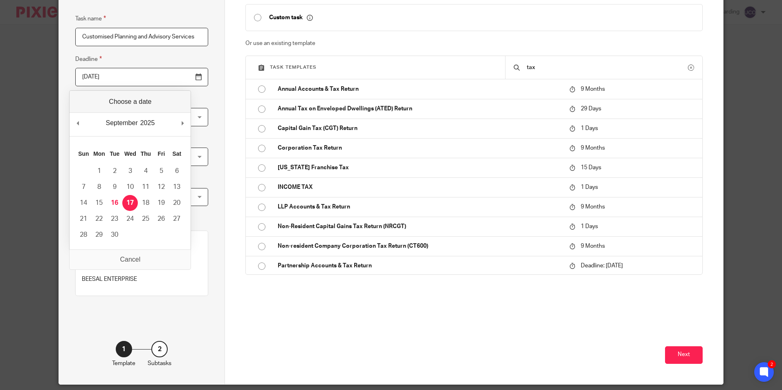
click at [181, 76] on input "2025-09-17" at bounding box center [141, 77] width 133 height 18
type input "2025-09-30"
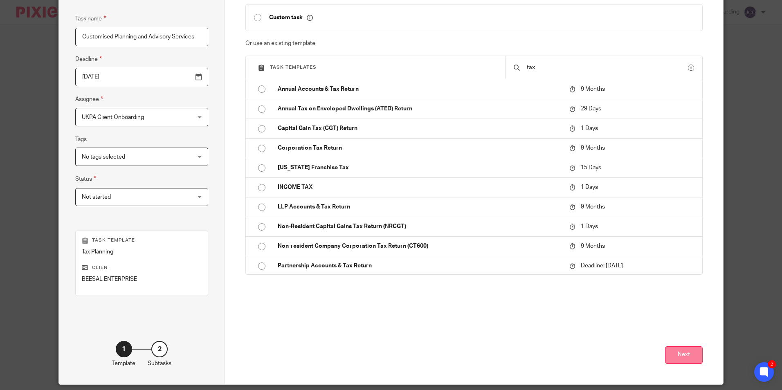
click at [679, 351] on button "Next" at bounding box center [684, 355] width 38 height 18
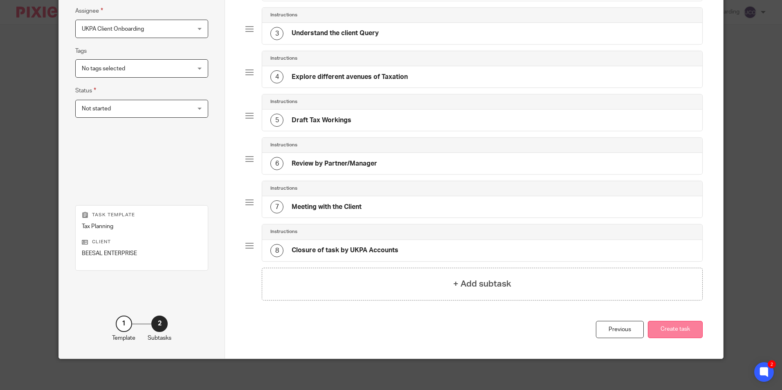
scroll to position [156, 0]
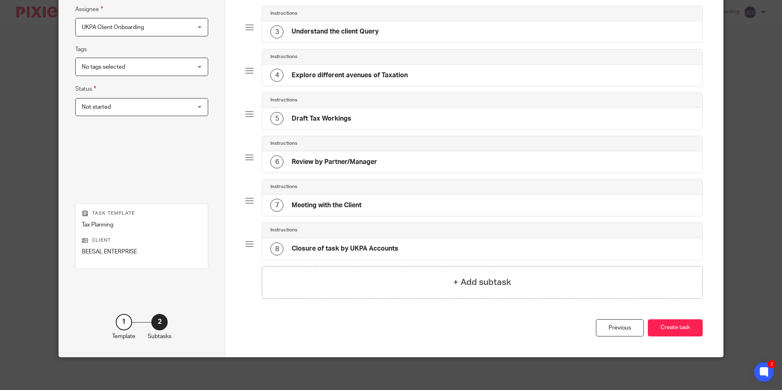
click at [688, 337] on div "Previous Create task" at bounding box center [473, 338] width 457 height 38
click at [688, 330] on button "Create task" at bounding box center [675, 328] width 55 height 18
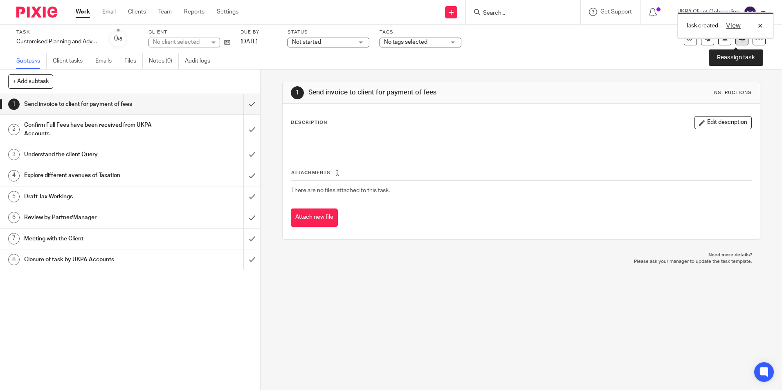
drag, startPoint x: 0, startPoint y: 0, endPoint x: 737, endPoint y: 40, distance: 737.7
click at [739, 40] on icon at bounding box center [742, 39] width 6 height 6
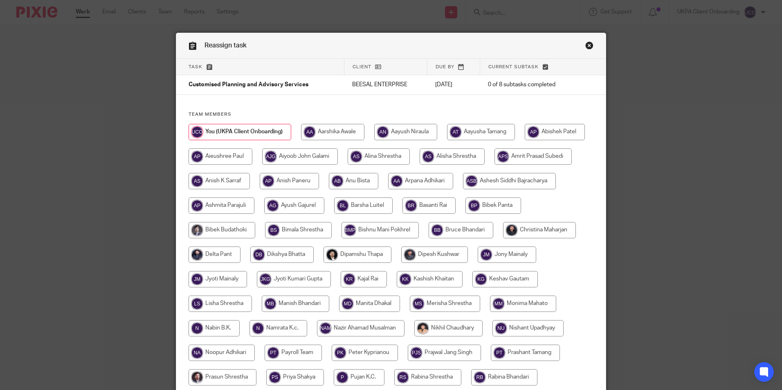
scroll to position [218, 0]
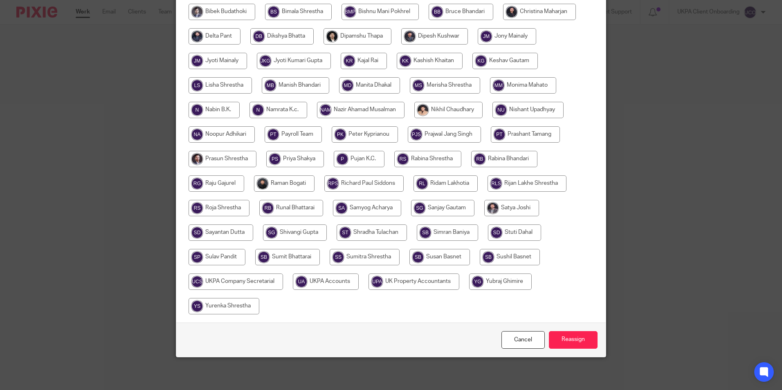
click at [470, 258] on input "radio" at bounding box center [439, 257] width 61 height 16
radio input "true"
click at [574, 345] on input "Reassign" at bounding box center [573, 340] width 49 height 18
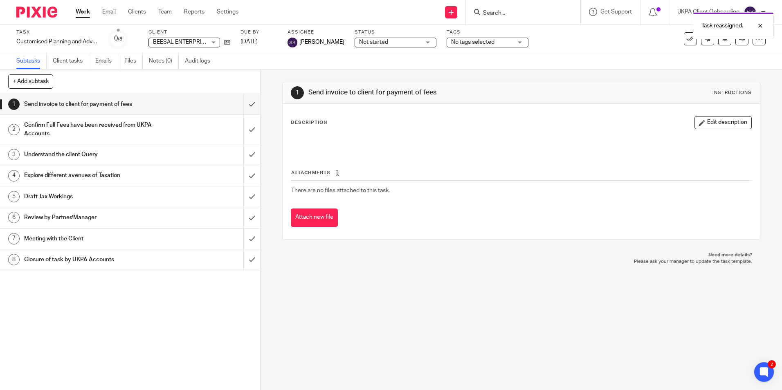
click at [517, 17] on div "Task reassigned." at bounding box center [582, 23] width 383 height 31
drag, startPoint x: 512, startPoint y: 13, endPoint x: 506, endPoint y: 13, distance: 6.1
click at [512, 13] on div "Task reassigned." at bounding box center [582, 23] width 383 height 31
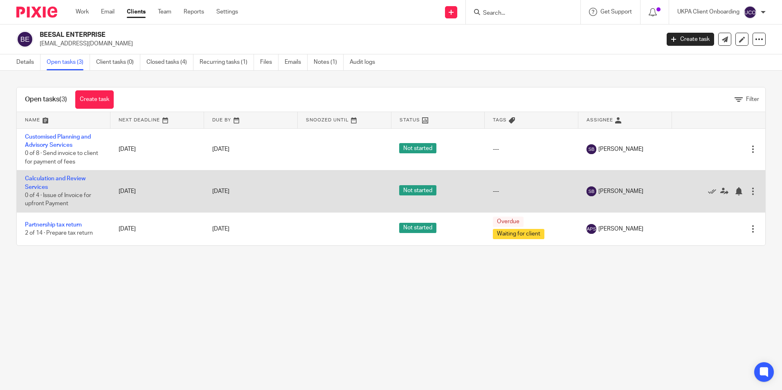
click at [749, 194] on div at bounding box center [753, 191] width 8 height 8
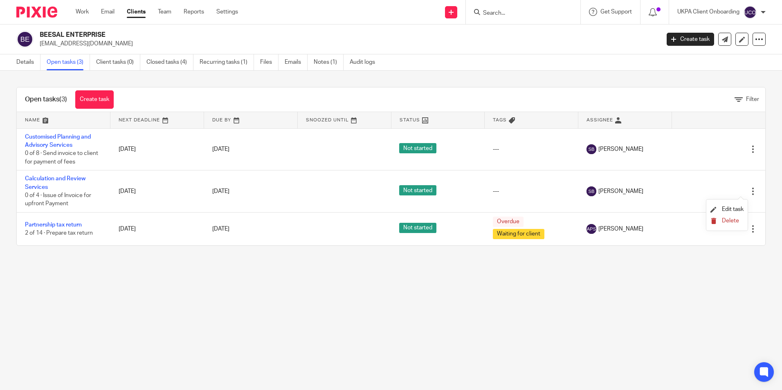
click at [732, 220] on span "Delete" at bounding box center [730, 221] width 17 height 6
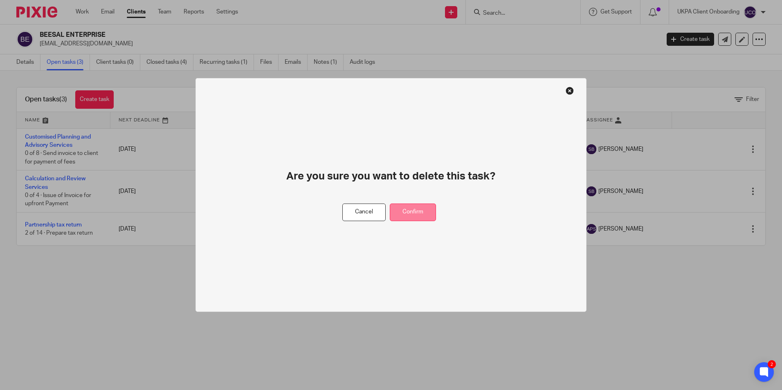
click at [417, 217] on button "Confirm" at bounding box center [413, 213] width 46 height 18
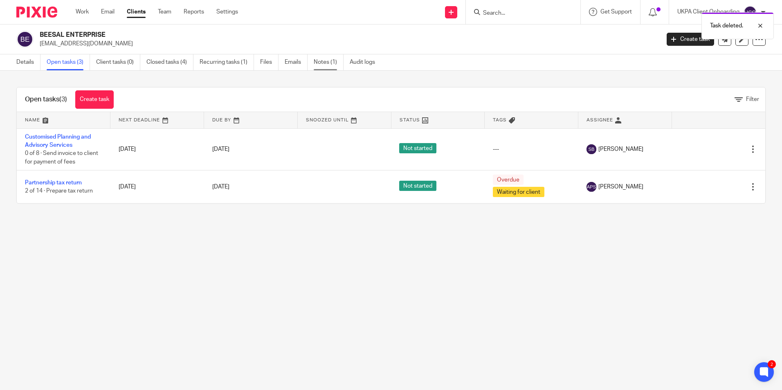
click at [323, 67] on link "Notes (1)" at bounding box center [329, 62] width 30 height 16
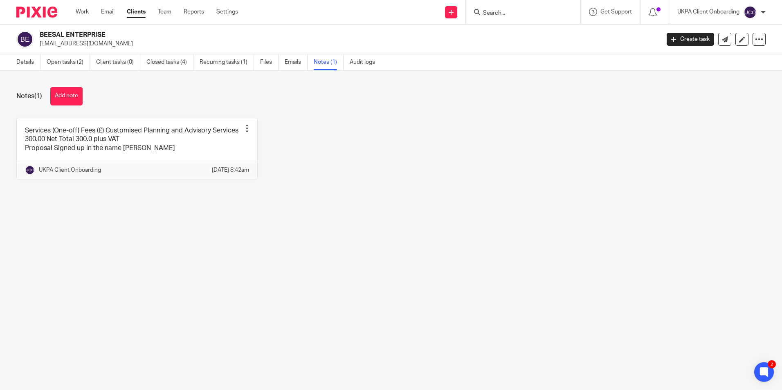
click at [492, 12] on input "Search" at bounding box center [519, 13] width 74 height 7
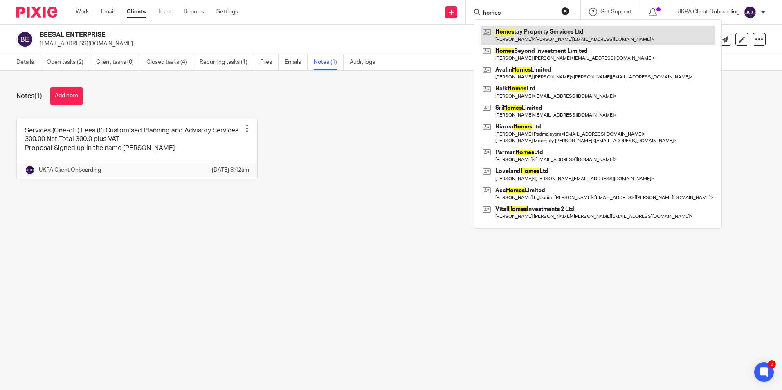
type input "homes"
click at [513, 33] on link at bounding box center [597, 35] width 235 height 19
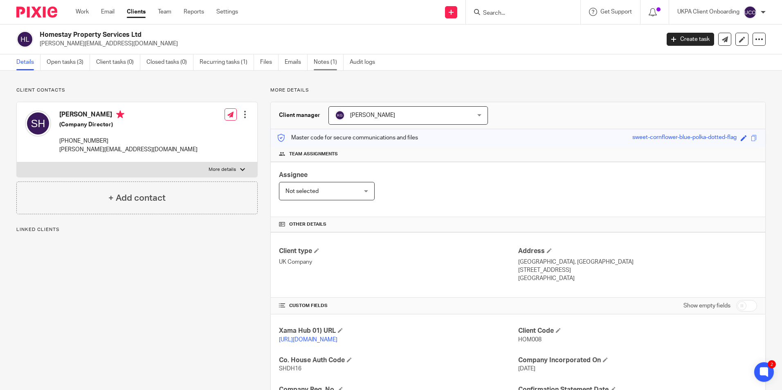
click at [340, 58] on link "Notes (1)" at bounding box center [329, 62] width 30 height 16
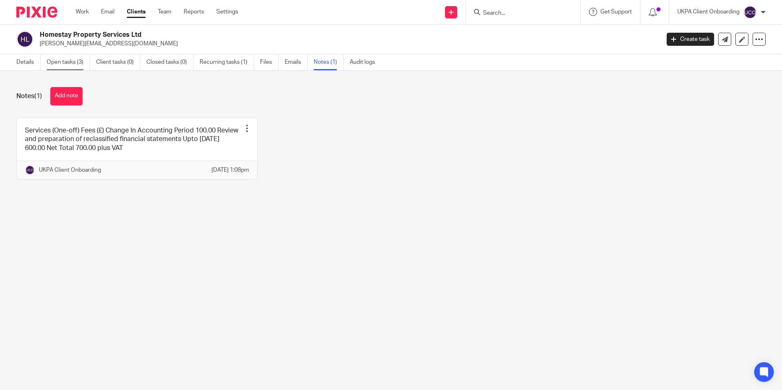
click at [81, 65] on link "Open tasks (3)" at bounding box center [68, 62] width 43 height 16
